Goal: Task Accomplishment & Management: Manage account settings

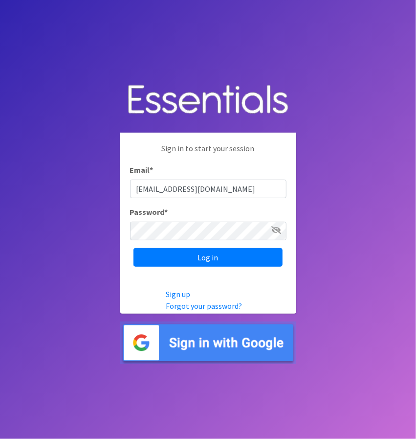
type input "[EMAIL_ADDRESS][DOMAIN_NAME]"
click at [347, 157] on body "Sign in to start your session Email * [EMAIL_ADDRESS][DOMAIN_NAME] Password * L…" at bounding box center [208, 219] width 416 height 439
click at [134, 248] on input "Log in" at bounding box center [208, 257] width 149 height 19
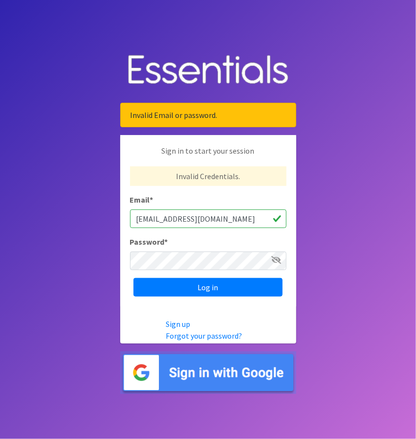
click at [219, 367] on img at bounding box center [208, 372] width 176 height 43
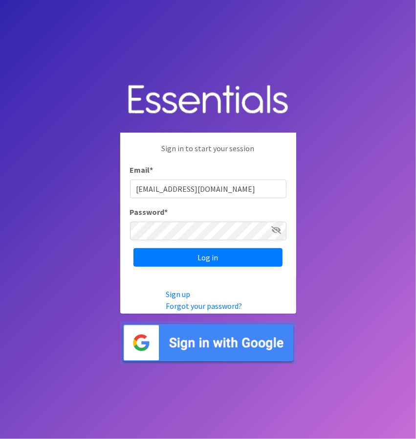
type input "[EMAIL_ADDRESS][DOMAIN_NAME]"
click at [134, 248] on input "Log in" at bounding box center [208, 257] width 149 height 19
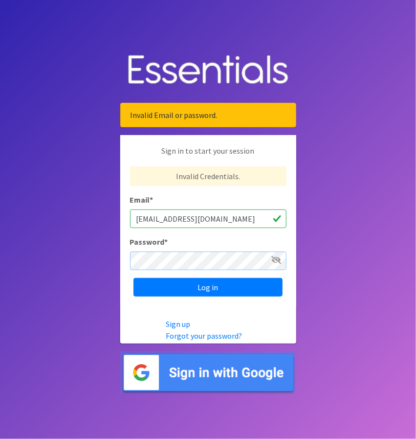
click at [134, 278] on input "Log in" at bounding box center [208, 287] width 149 height 19
click at [276, 261] on icon at bounding box center [277, 260] width 10 height 8
click at [134, 278] on input "Log in" at bounding box center [208, 287] width 149 height 19
drag, startPoint x: 234, startPoint y: 219, endPoint x: 122, endPoint y: 228, distance: 111.9
click at [122, 228] on div "Sign in to start your session Invalid Credentials. Email * org_Admin1@example.c…" at bounding box center [208, 220] width 176 height 171
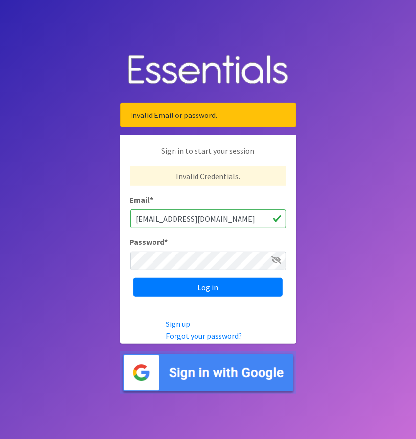
click at [14, 217] on body "Invalid Email or password. Sign in to start your session Invalid Credentials. E…" at bounding box center [208, 219] width 416 height 439
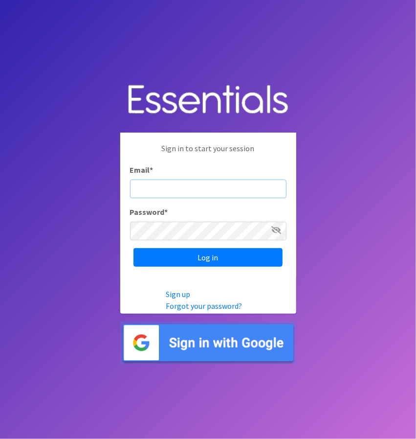
click at [162, 182] on input "Email *" at bounding box center [208, 189] width 157 height 19
paste input "[EMAIL_ADDRESS][DOMAIN_NAME]"
type input "[EMAIL_ADDRESS][DOMAIN_NAME]"
click at [392, 214] on body "Sign in to start your session Email * org_admin1@example.com Password * Log in …" at bounding box center [208, 219] width 416 height 439
click at [279, 231] on icon at bounding box center [277, 230] width 10 height 8
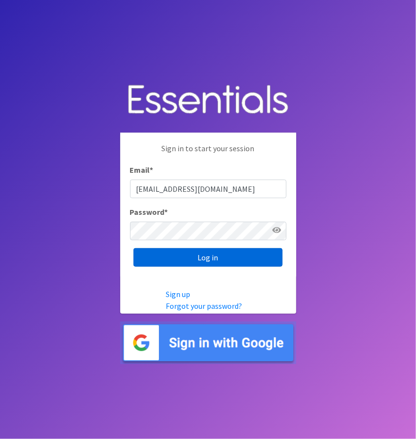
click at [223, 258] on input "Log in" at bounding box center [208, 257] width 149 height 19
